Goal: Use online tool/utility

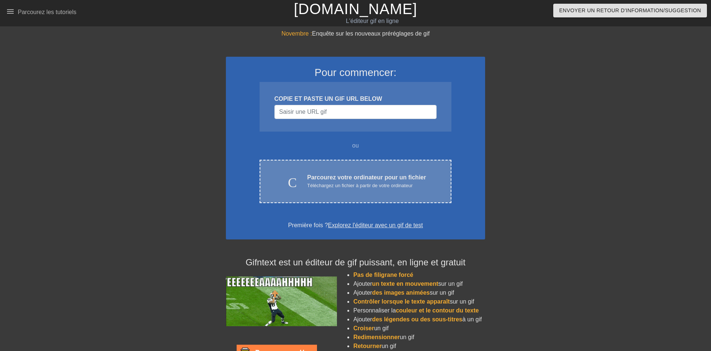
click at [355, 183] on div "Téléchargez un fichier à partir de votre ordinateur" at bounding box center [366, 185] width 119 height 7
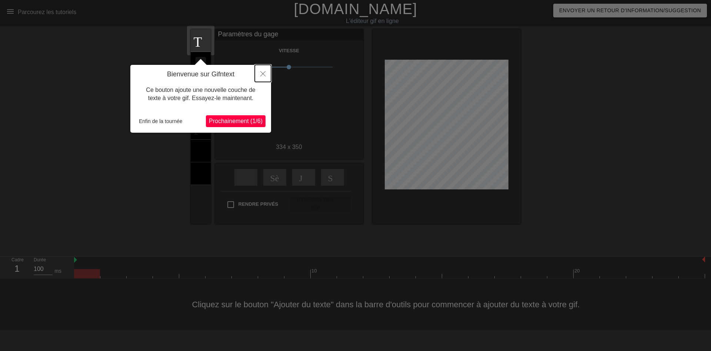
click at [264, 71] on button "Fermer" at bounding box center [263, 73] width 16 height 17
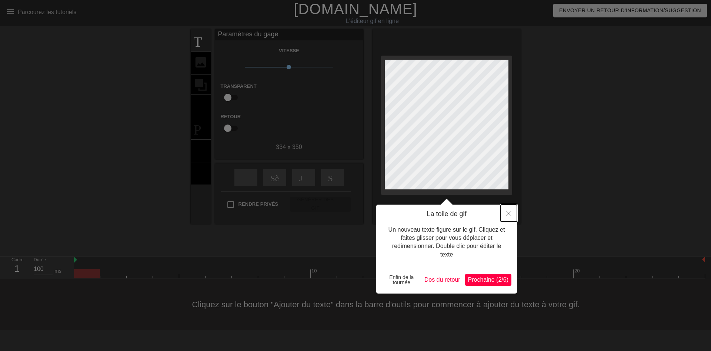
click at [509, 213] on icon "Fermer" at bounding box center [508, 213] width 5 height 5
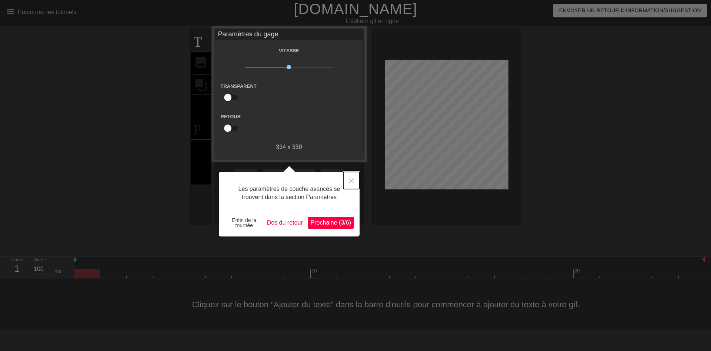
click at [351, 183] on icon "Fermer" at bounding box center [351, 180] width 5 height 5
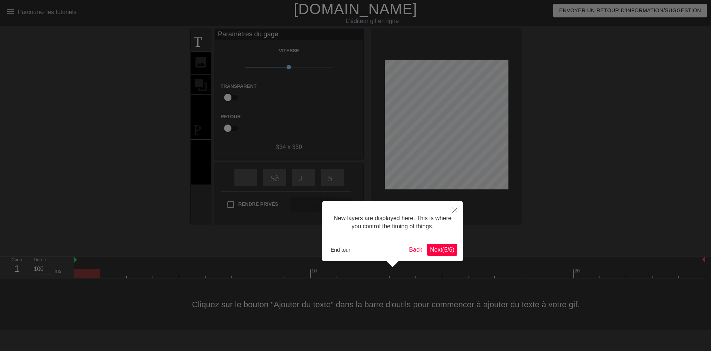
scroll to position [6, 0]
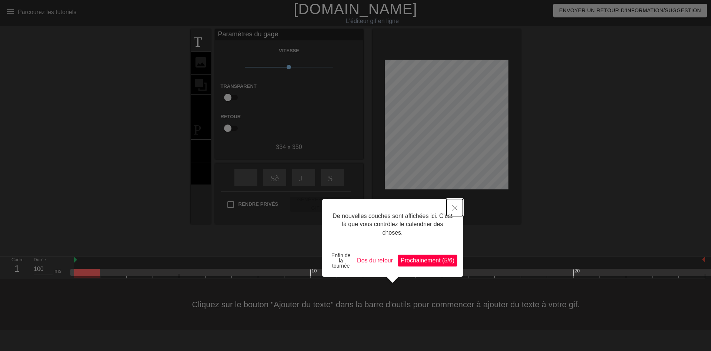
click at [456, 210] on icon "Fermer" at bounding box center [454, 207] width 5 height 5
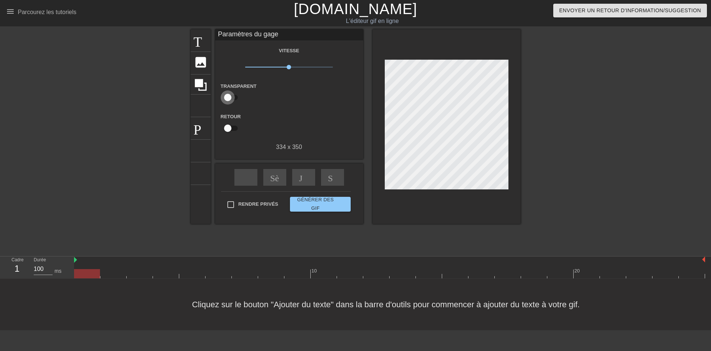
click at [230, 97] on input "checkbox" at bounding box center [228, 97] width 42 height 14
checkbox input "true"
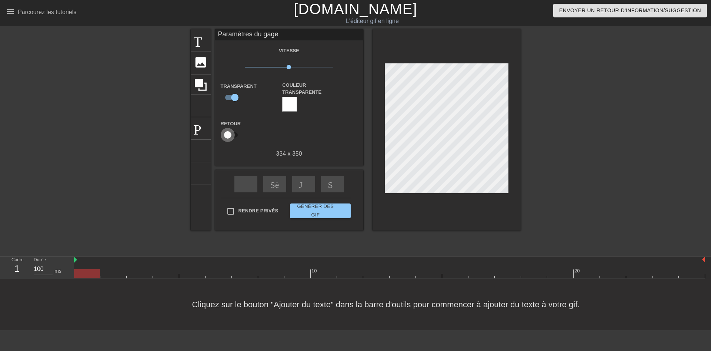
click at [228, 134] on input "checkbox" at bounding box center [228, 135] width 42 height 14
click at [228, 134] on input "checkbox" at bounding box center [235, 135] width 42 height 14
click at [228, 134] on input "checkbox" at bounding box center [228, 135] width 42 height 14
click at [228, 134] on input "checkbox" at bounding box center [235, 135] width 42 height 14
checkbox input "false"
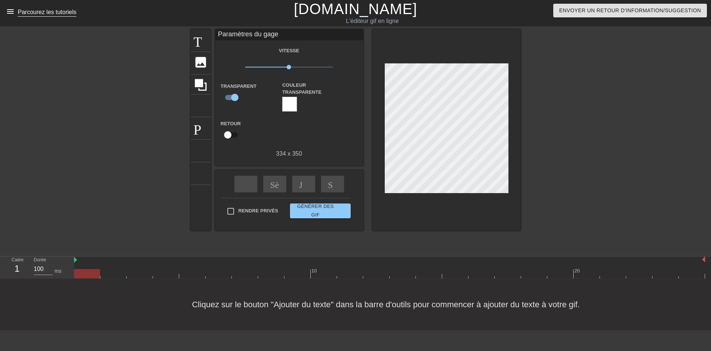
click at [8, 14] on span "menus et livre" at bounding box center [10, 11] width 9 height 9
